Goal: Check status: Check status

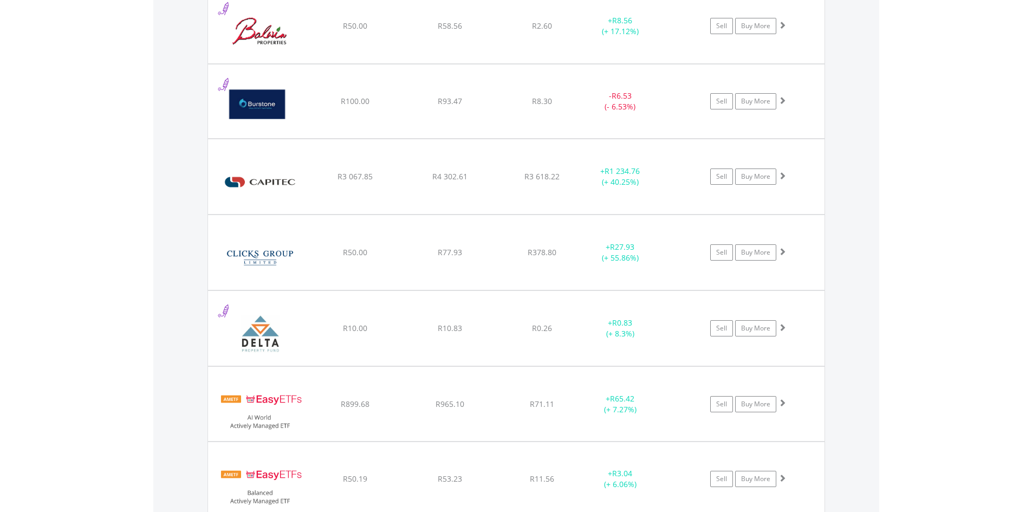
scroll to position [104, 206]
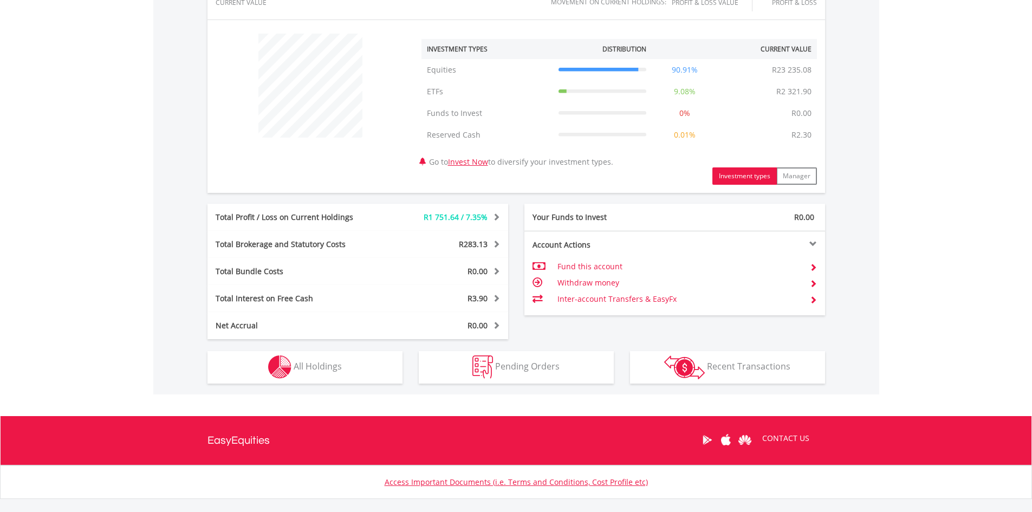
scroll to position [448, 0]
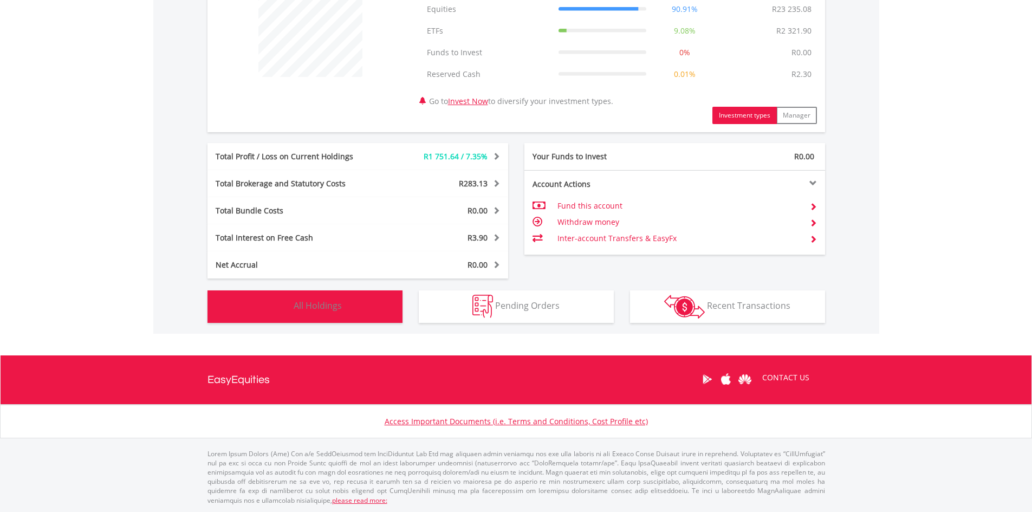
click at [377, 308] on button "Holdings All Holdings" at bounding box center [305, 306] width 195 height 33
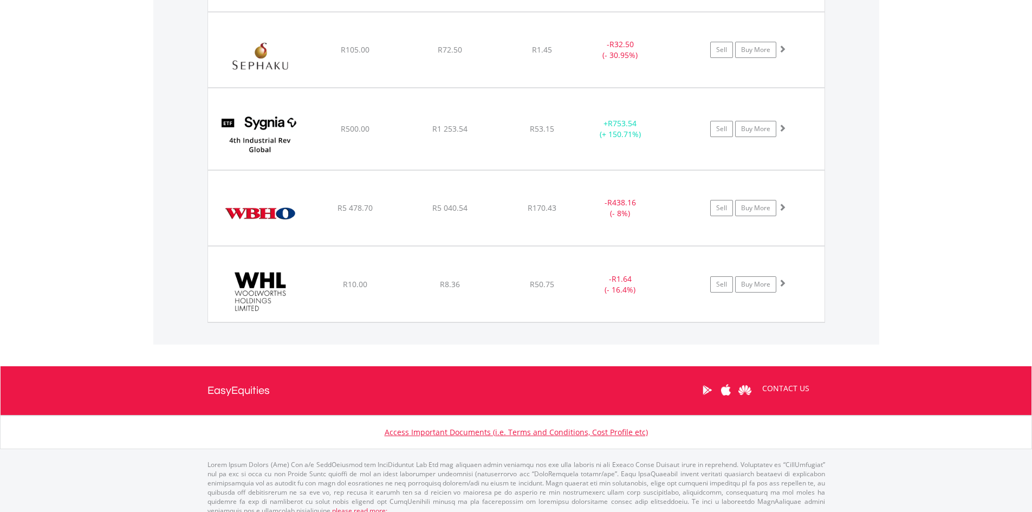
scroll to position [2465, 0]
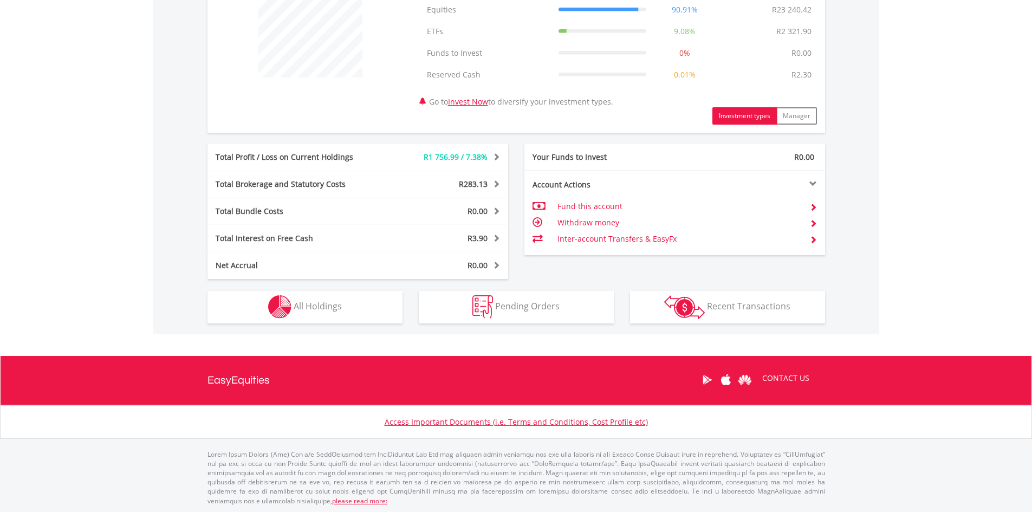
scroll to position [448, 0]
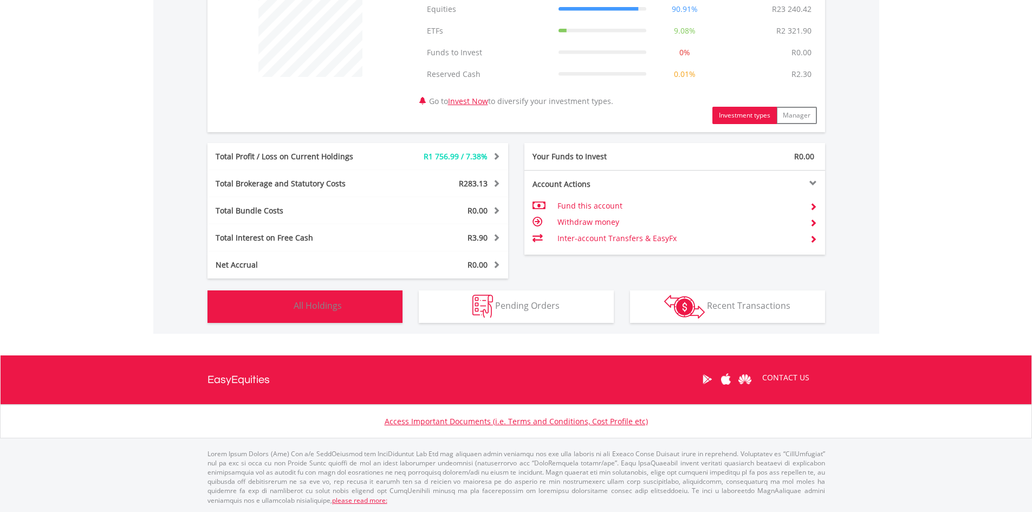
click at [339, 307] on span "All Holdings" at bounding box center [318, 306] width 48 height 12
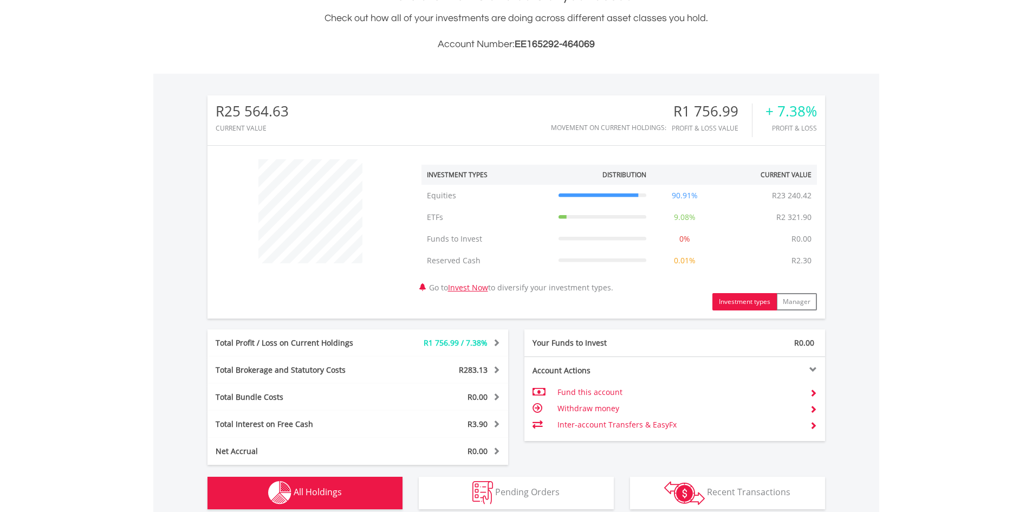
scroll to position [0, 0]
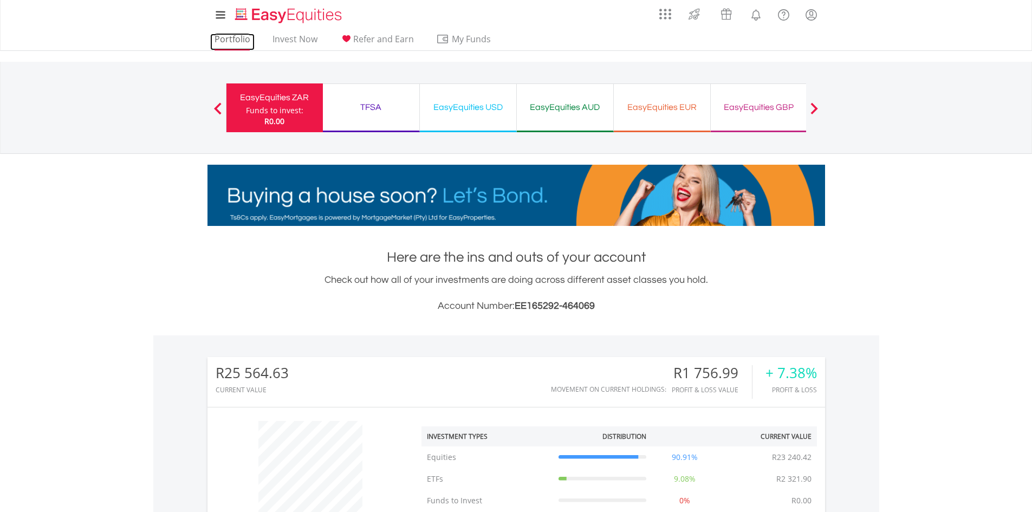
click at [240, 41] on link "Portfolio" at bounding box center [232, 42] width 44 height 17
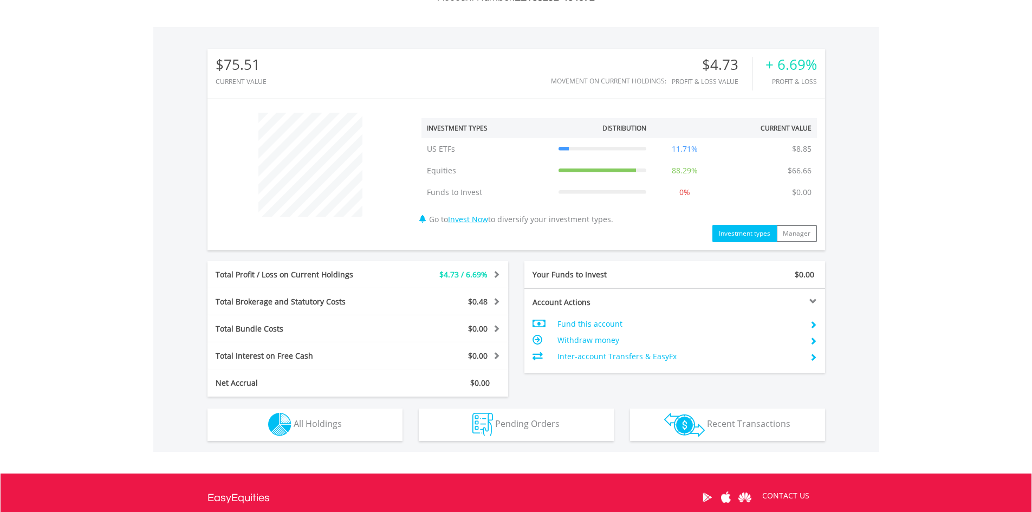
scroll to position [325, 0]
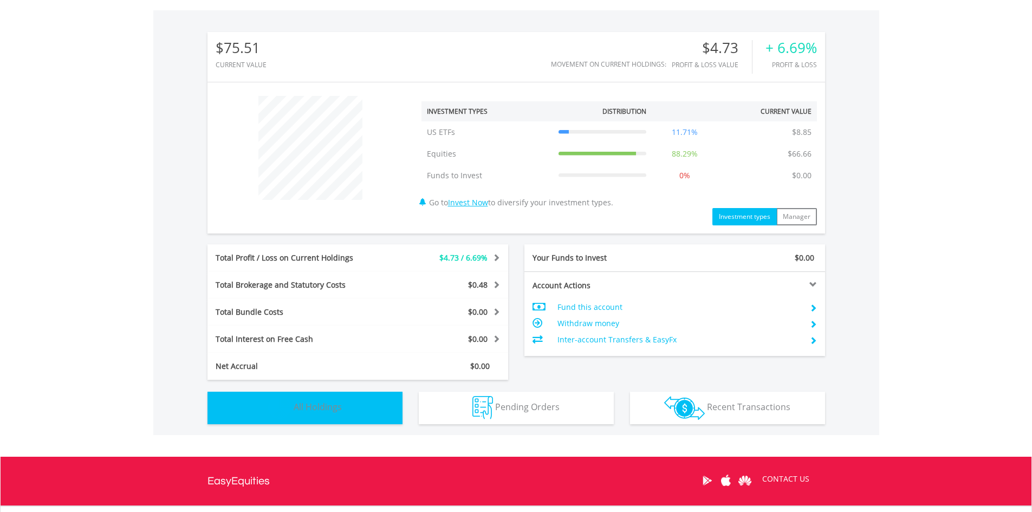
click at [265, 418] on button "Holdings All Holdings" at bounding box center [305, 408] width 195 height 33
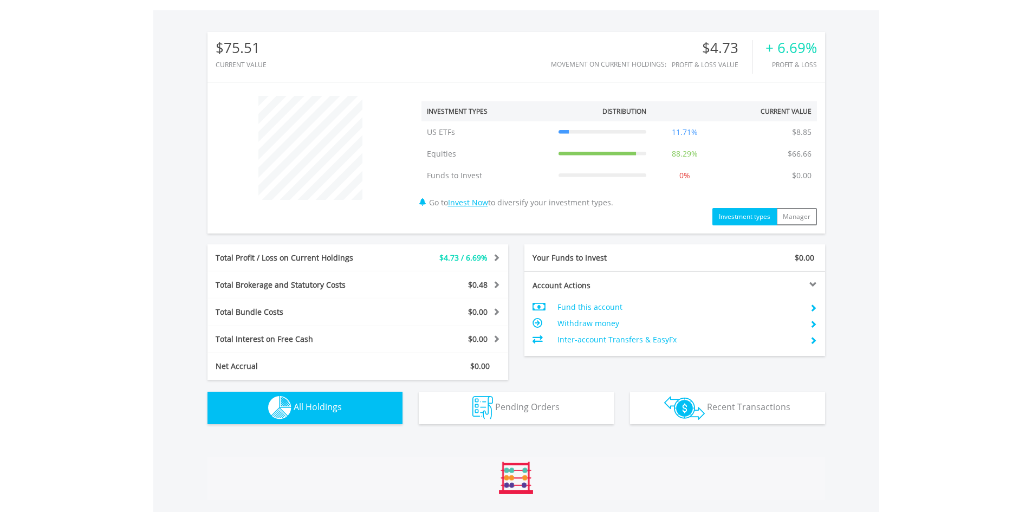
scroll to position [753, 0]
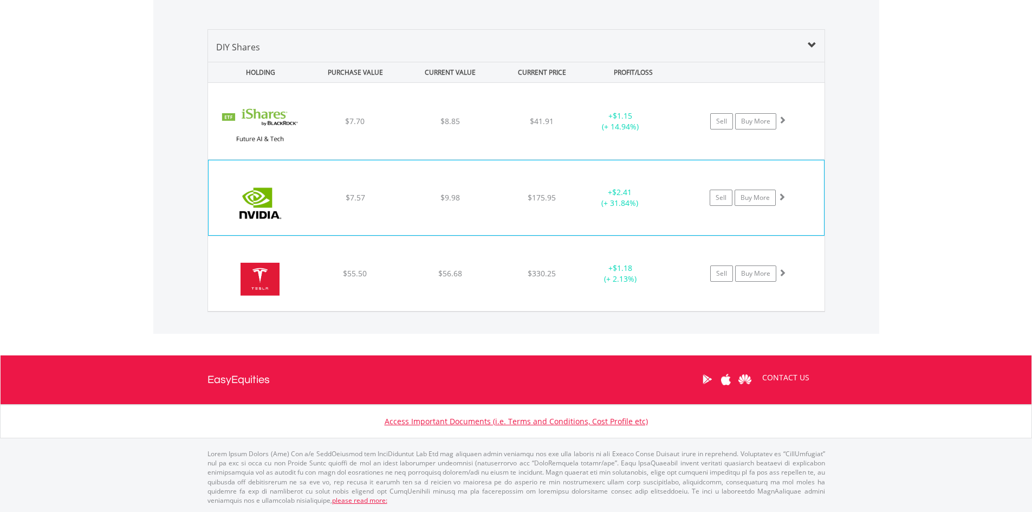
click at [565, 127] on div "$175.95" at bounding box center [542, 121] width 86 height 11
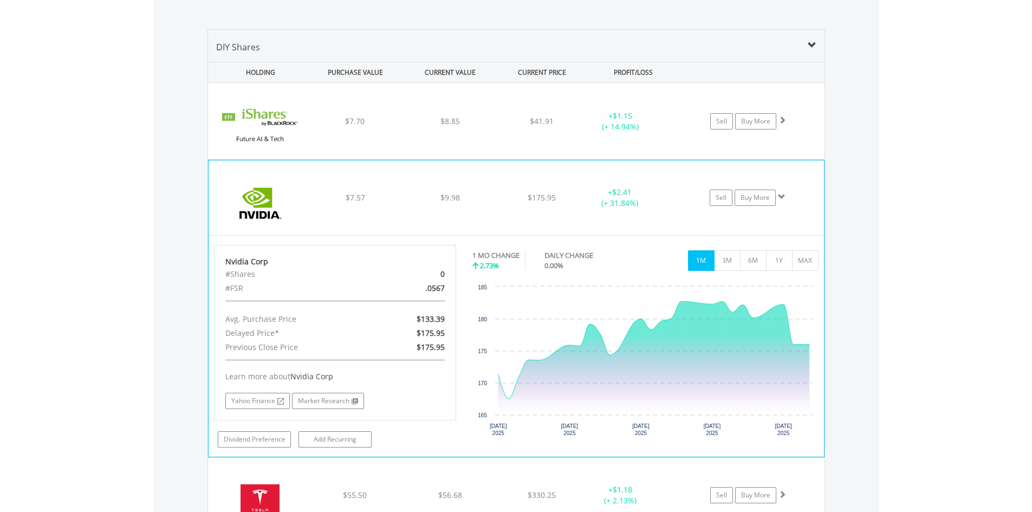
click at [565, 127] on div "$175.95" at bounding box center [542, 121] width 86 height 11
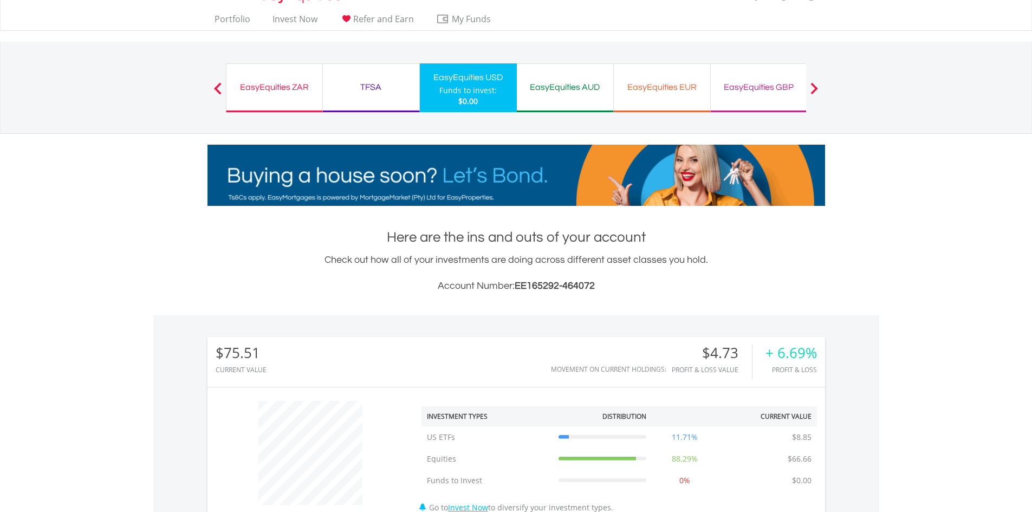
scroll to position [0, 0]
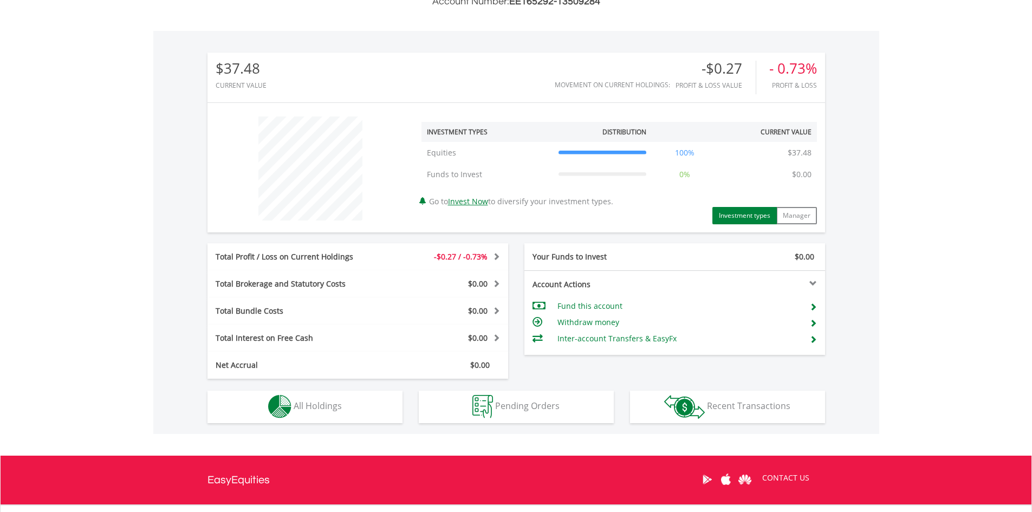
scroll to position [325, 0]
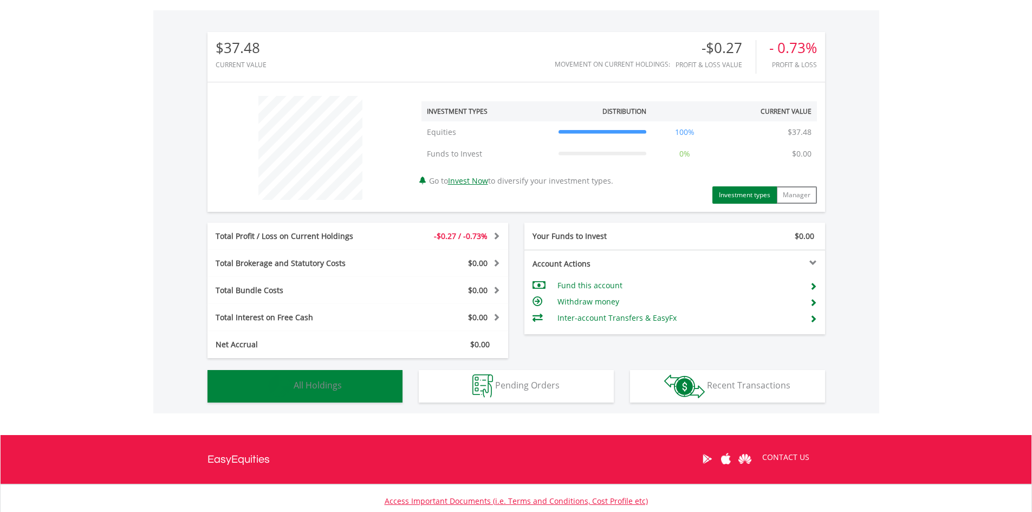
click at [283, 381] on img "button" at bounding box center [279, 385] width 23 height 23
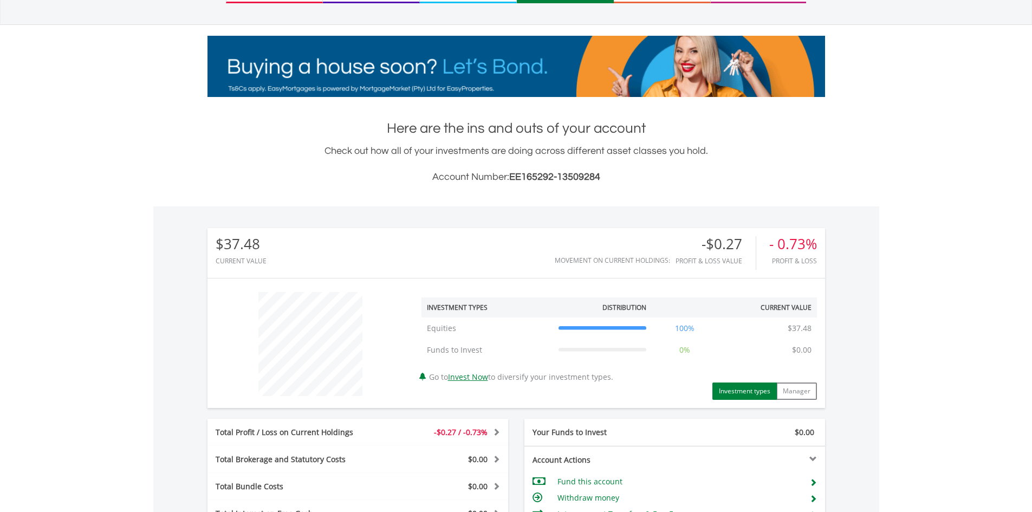
scroll to position [0, 0]
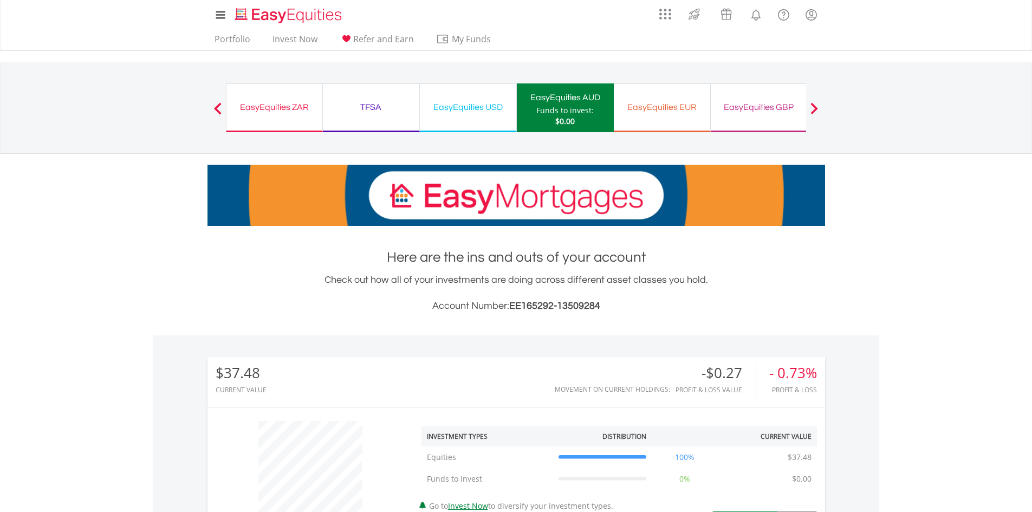
click at [681, 118] on div "EasyEquities EUR Funds to invest: $0.00" at bounding box center [662, 107] width 97 height 49
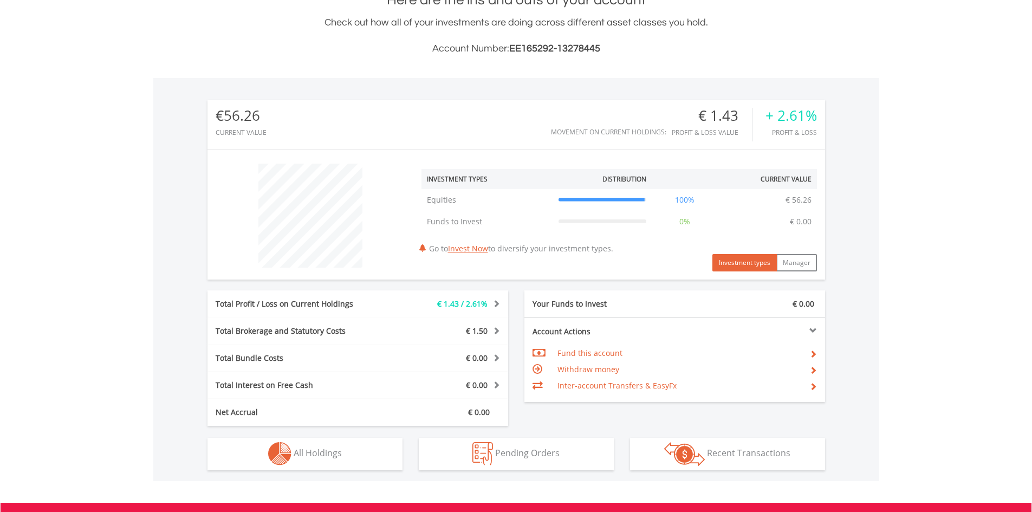
scroll to position [104, 206]
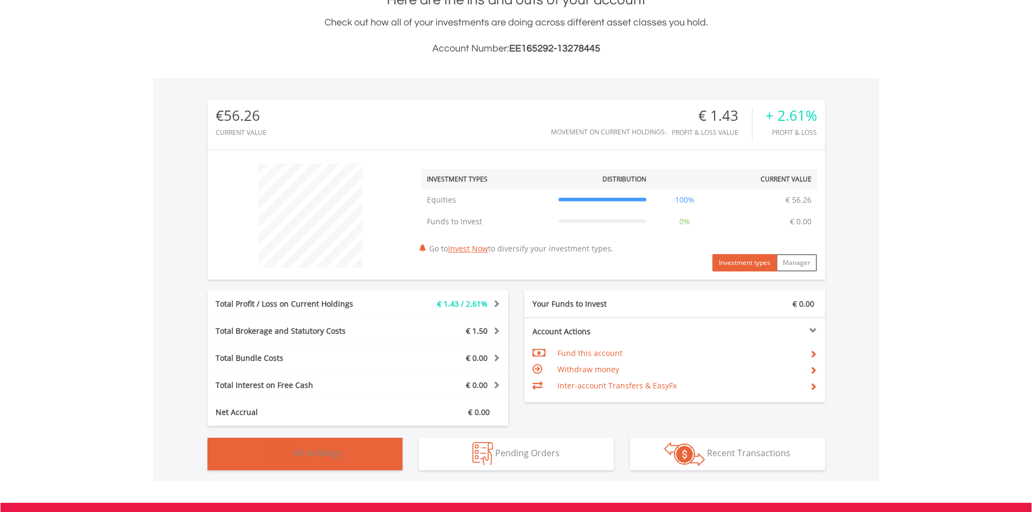
click at [283, 459] on img "button" at bounding box center [279, 453] width 23 height 23
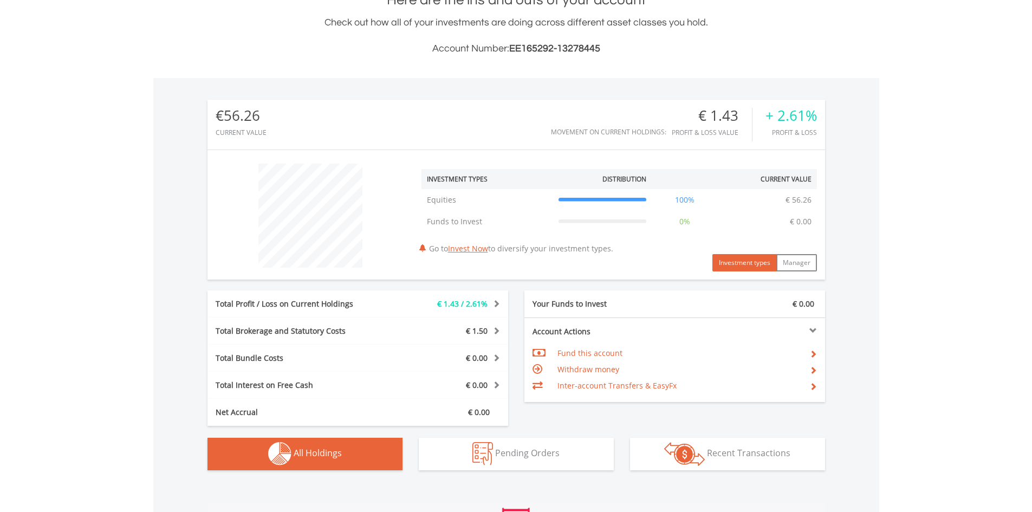
scroll to position [749, 0]
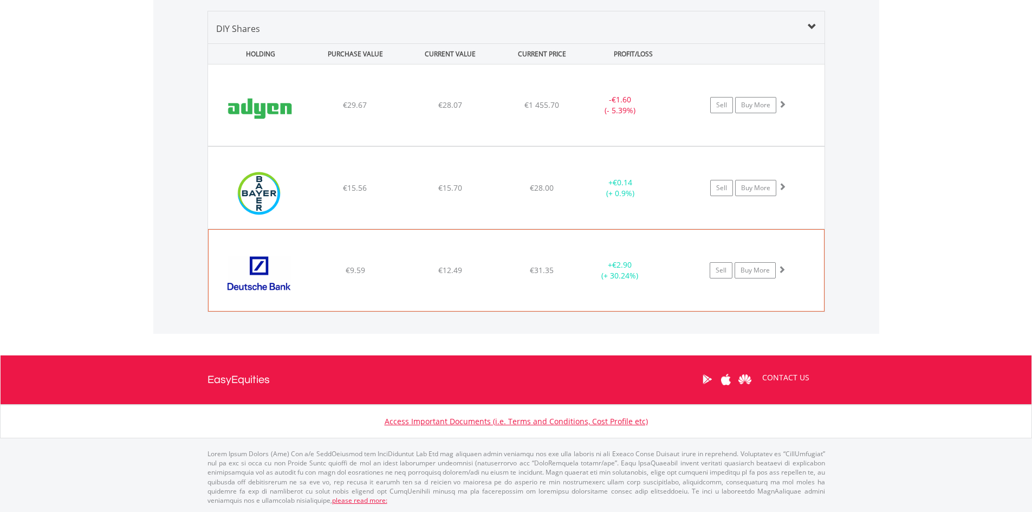
click at [355, 146] on div "﻿ Deutsche Bank AG €9.59 €12.49 €31.35 + €2.90 (+ 30.24%) Sell Buy More" at bounding box center [516, 104] width 617 height 81
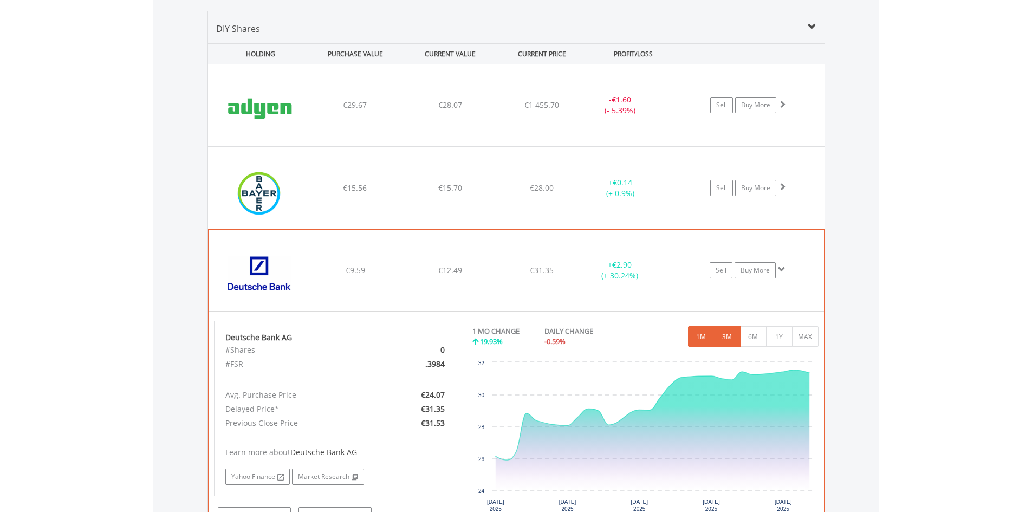
click at [729, 338] on button "3M" at bounding box center [727, 336] width 27 height 21
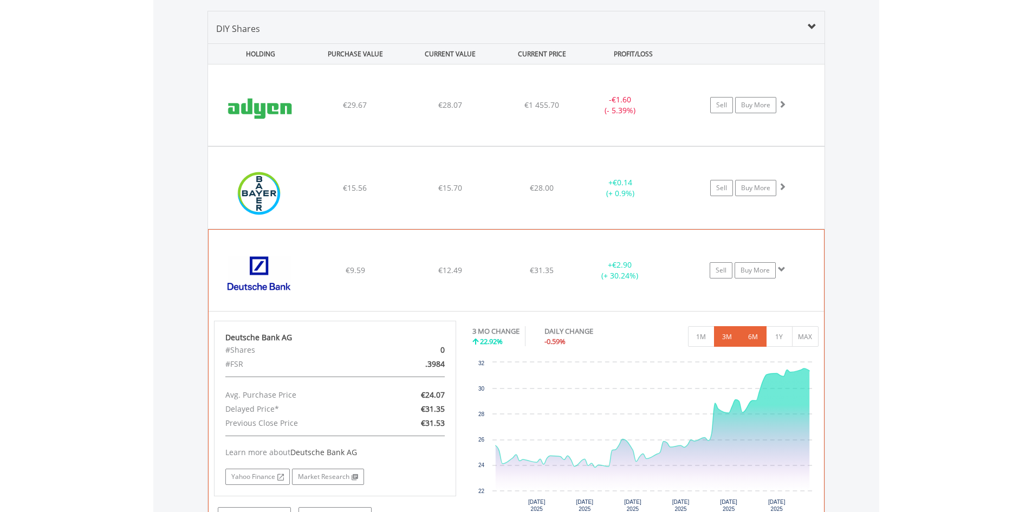
click at [753, 333] on button "6M" at bounding box center [753, 336] width 27 height 21
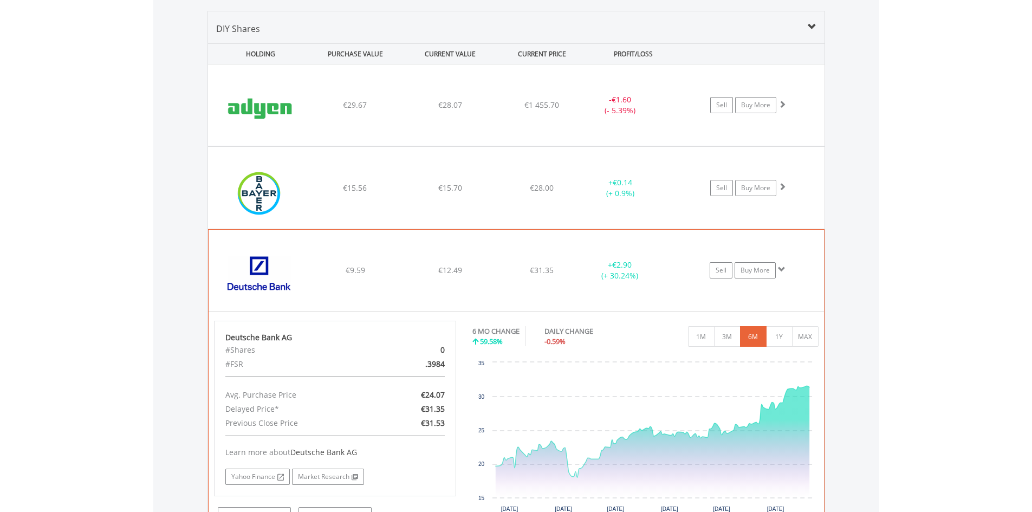
click at [444, 146] on div "﻿ Deutsche Bank AG €9.59 €12.49 €31.35 + €2.90 (+ 30.24%) Sell Buy More" at bounding box center [516, 104] width 617 height 81
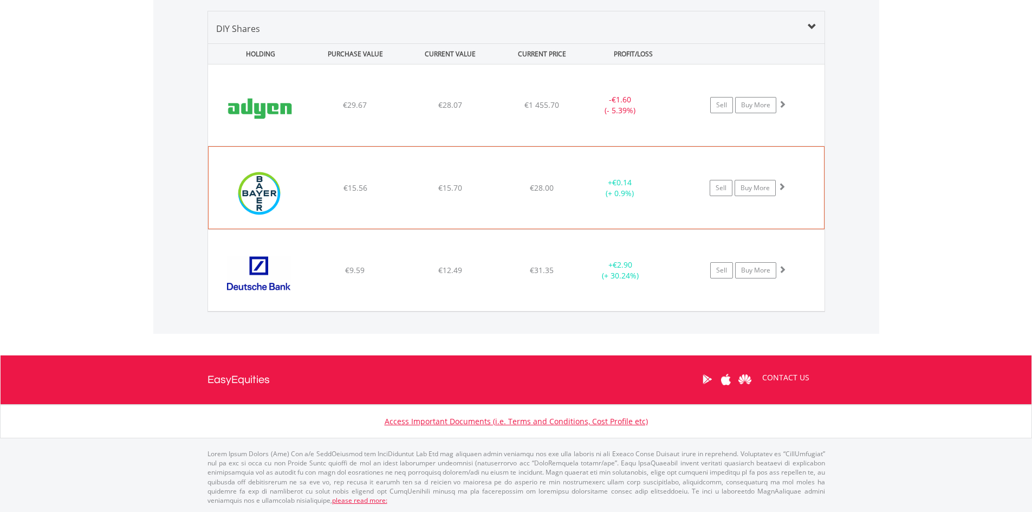
click at [500, 146] on div "﻿ Bayer AG €15.56 €15.70 €28.00 + €0.14 (+ 0.9%) Sell Buy More" at bounding box center [516, 104] width 617 height 81
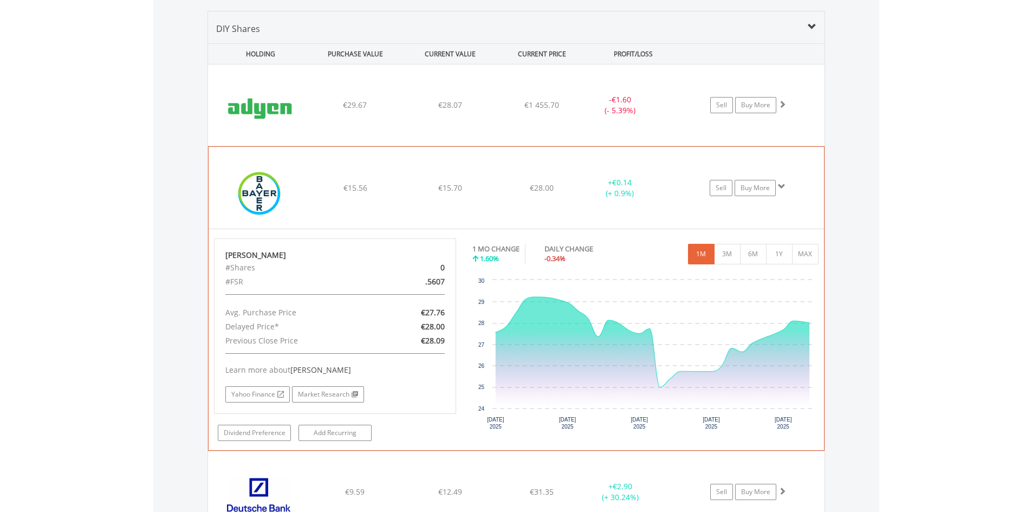
click at [496, 146] on div "﻿ Bayer AG €15.56 €15.70 €28.00 + €0.14 (+ 0.9%) Sell Buy More" at bounding box center [516, 104] width 617 height 81
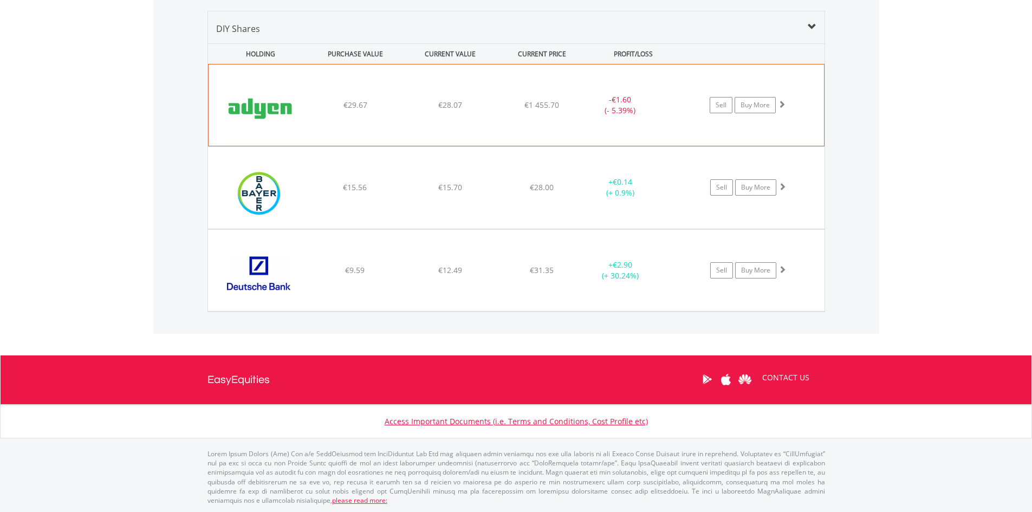
click at [440, 112] on div "﻿ Adyen NV €29.67 €28.07 €1 455.70 - €1.60 (- 5.39%) Sell Buy More" at bounding box center [516, 104] width 615 height 81
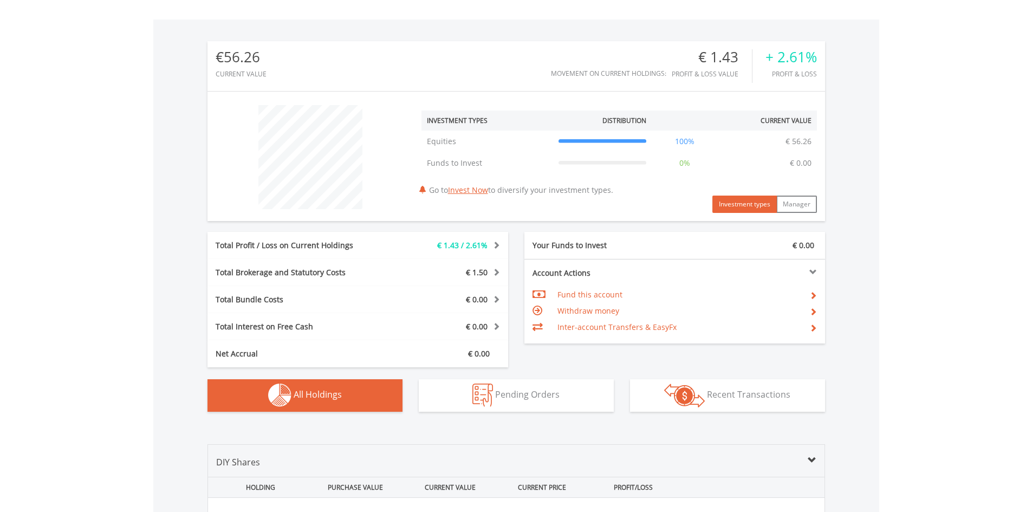
scroll to position [0, 0]
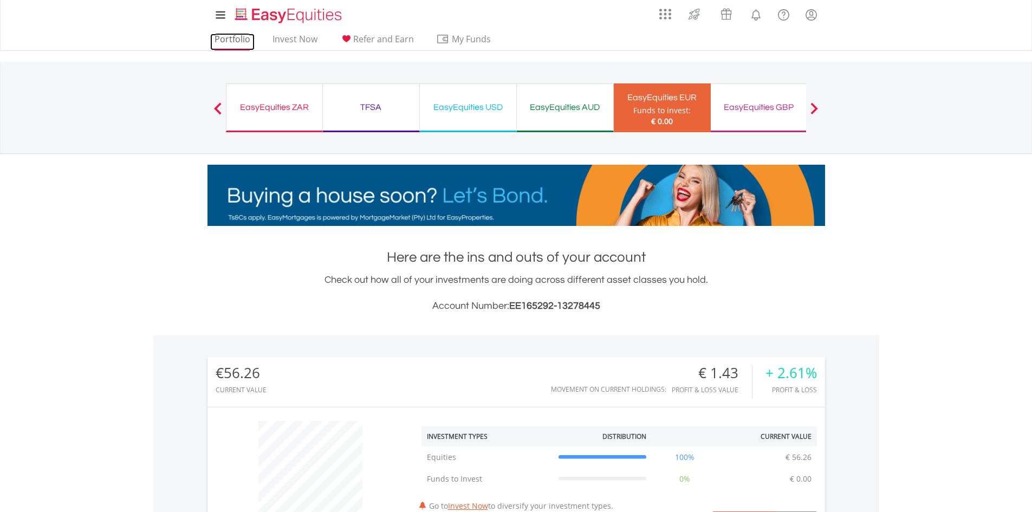
click at [244, 38] on link "Portfolio" at bounding box center [232, 42] width 44 height 17
